Goal: Information Seeking & Learning: Learn about a topic

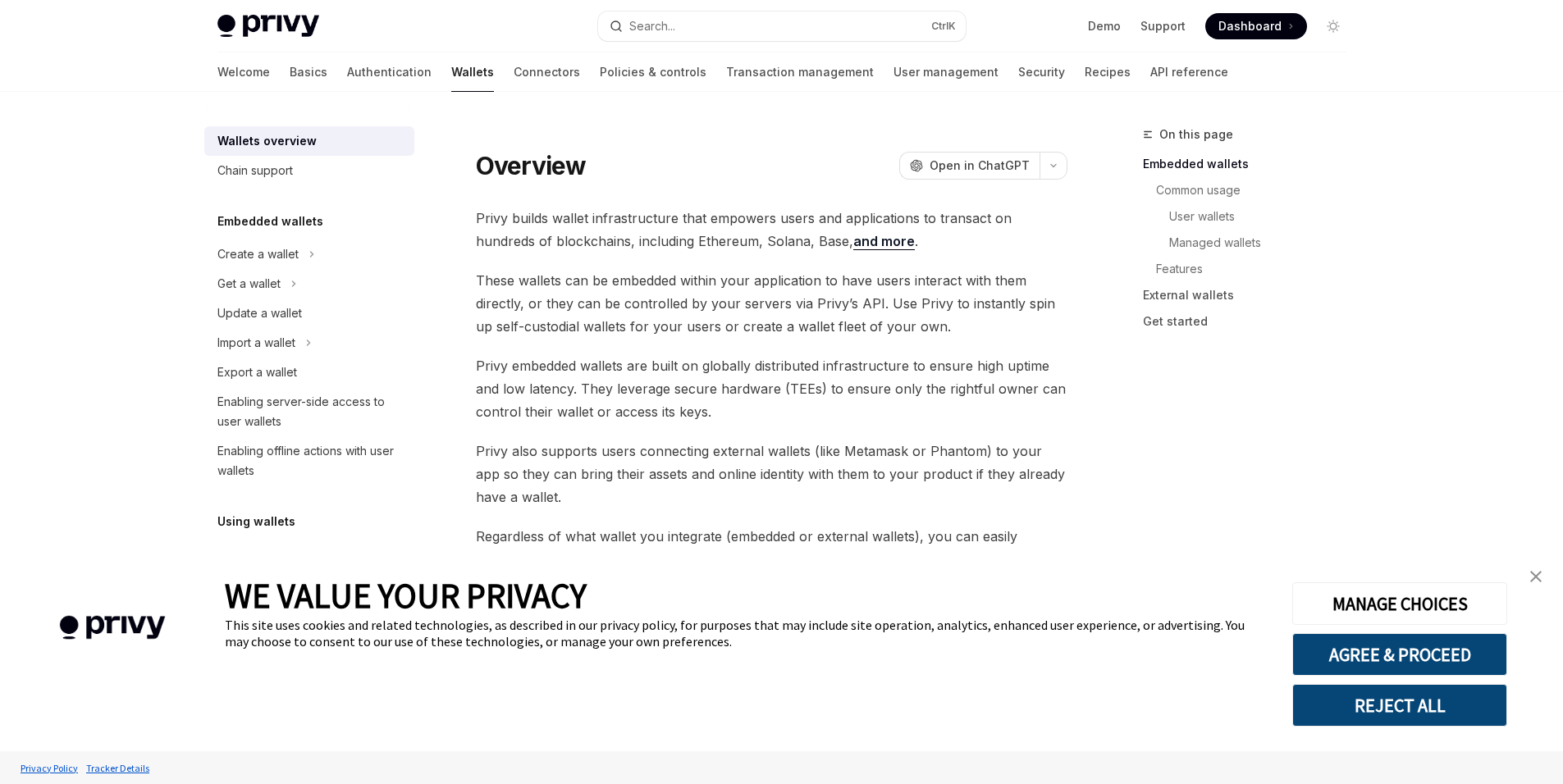
type textarea "*"
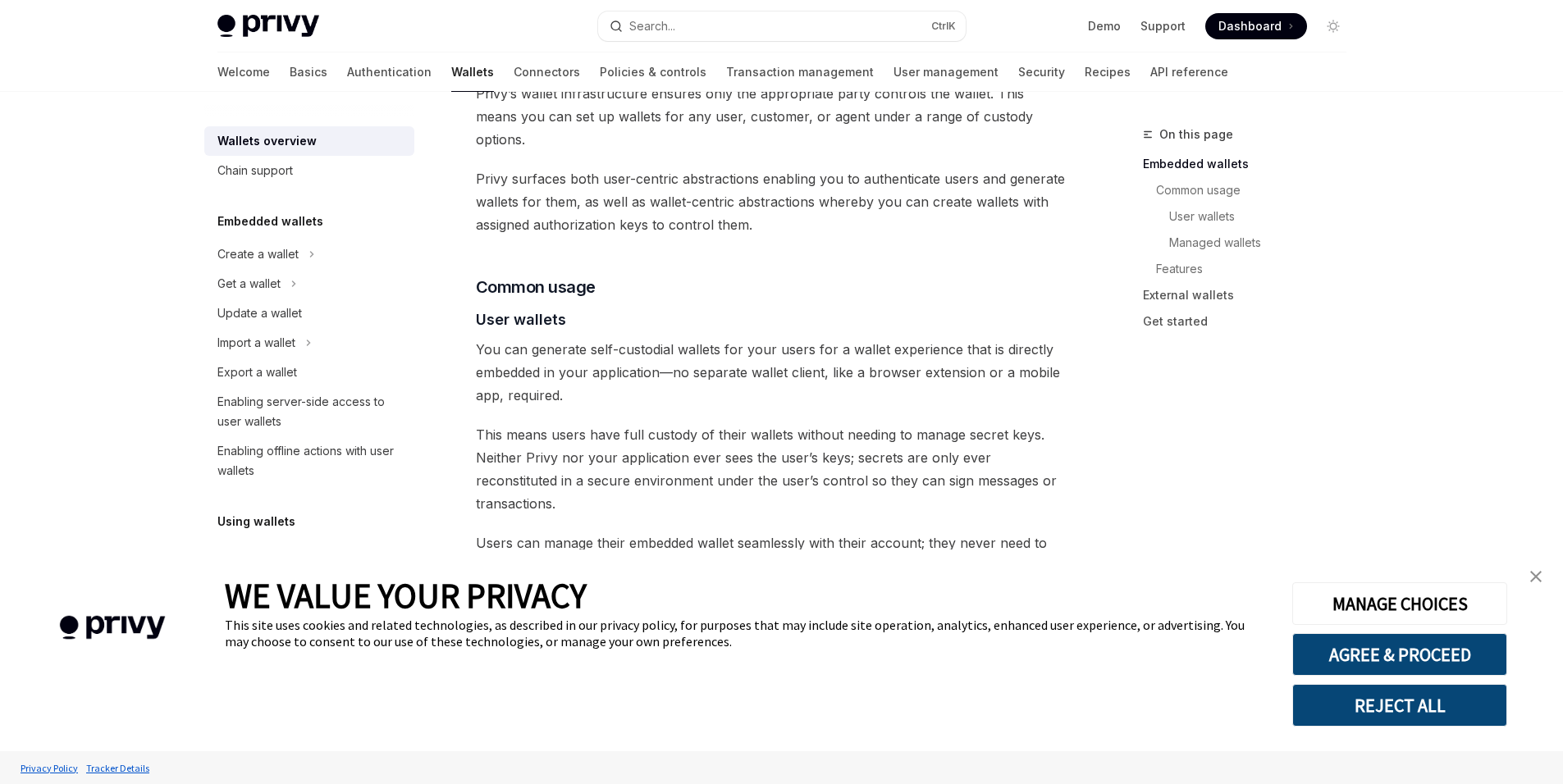
scroll to position [1030, 0]
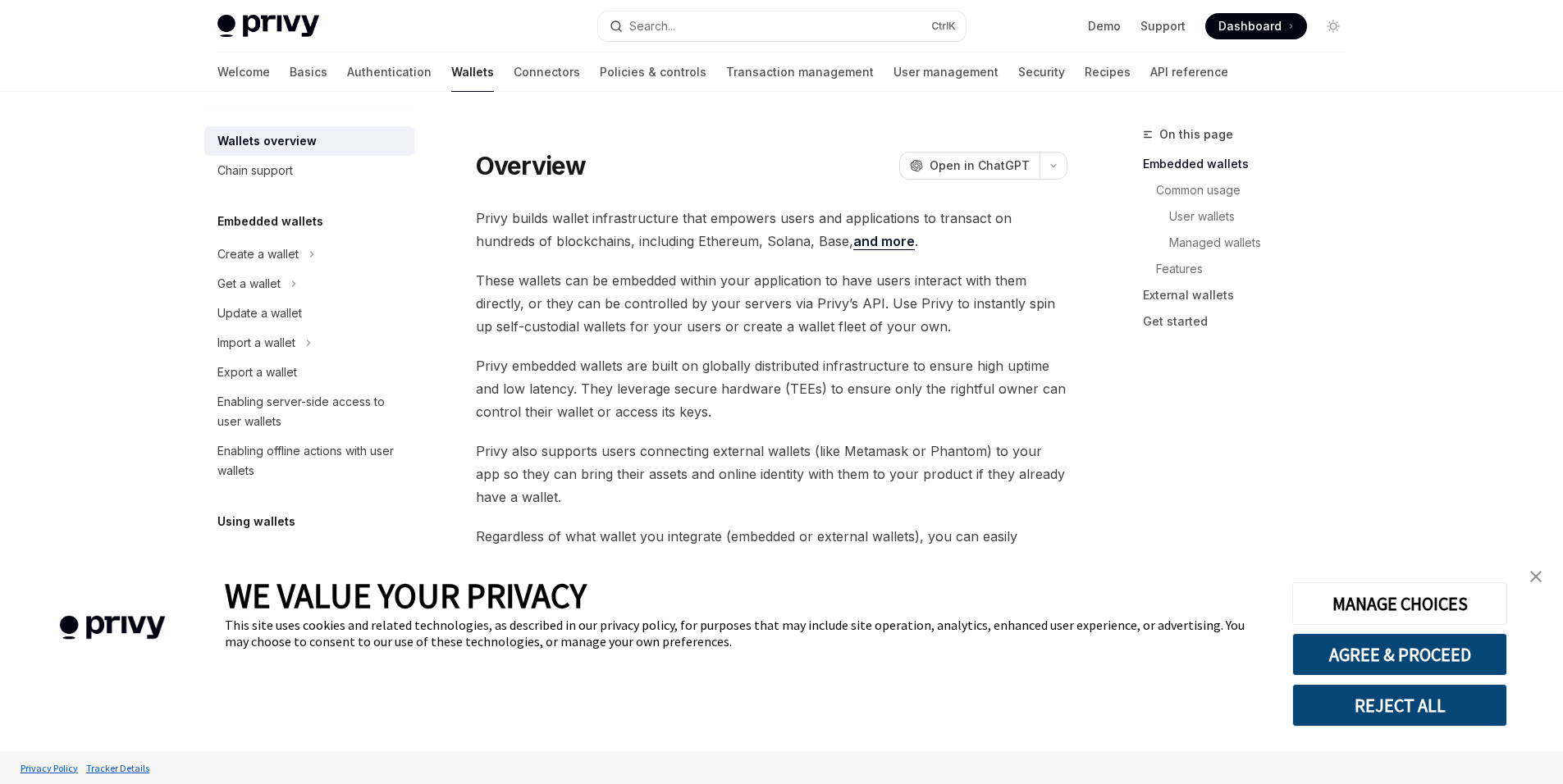
type textarea "*"
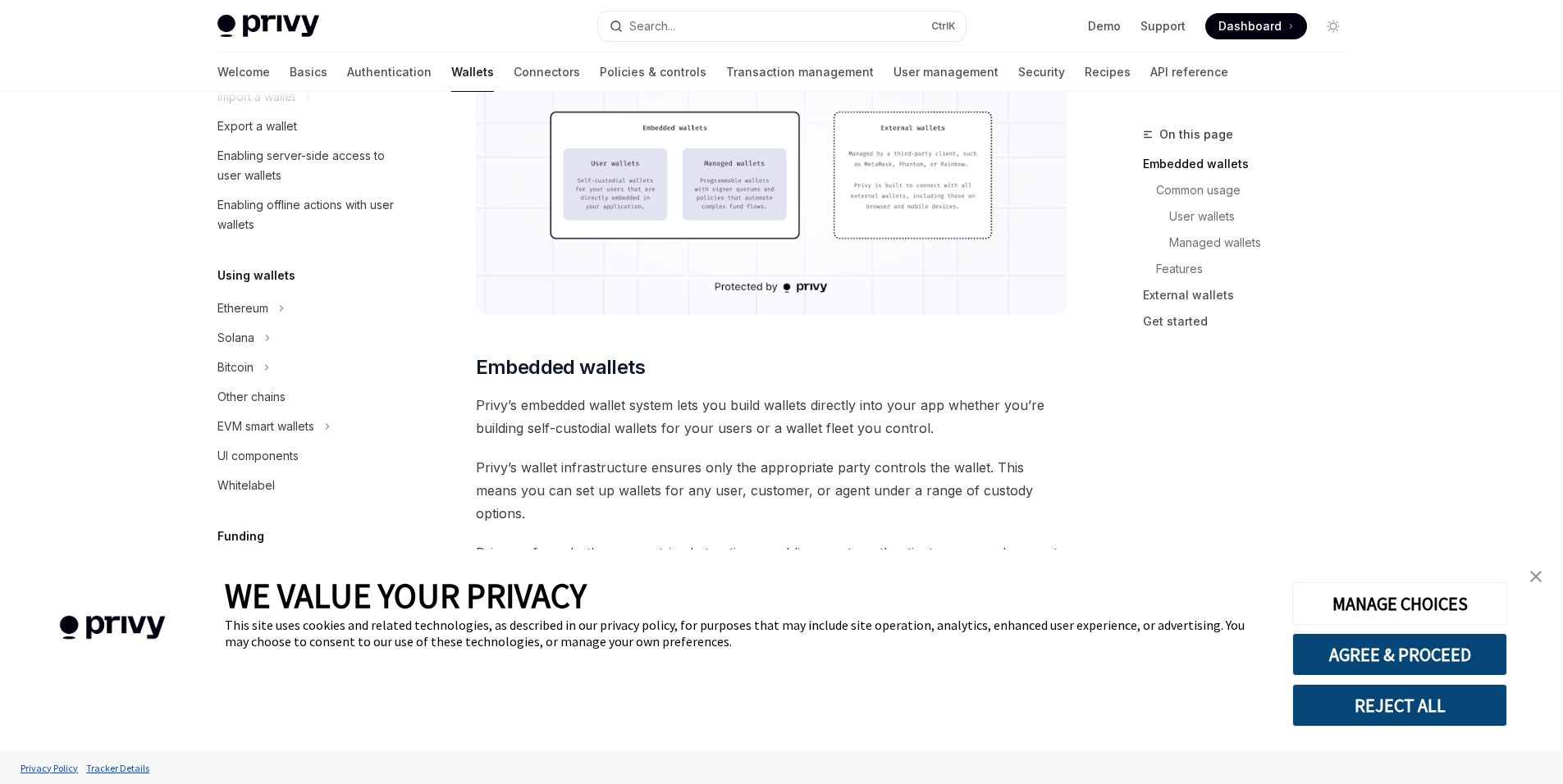
scroll to position [656, 0]
